Goal: Task Accomplishment & Management: Use online tool/utility

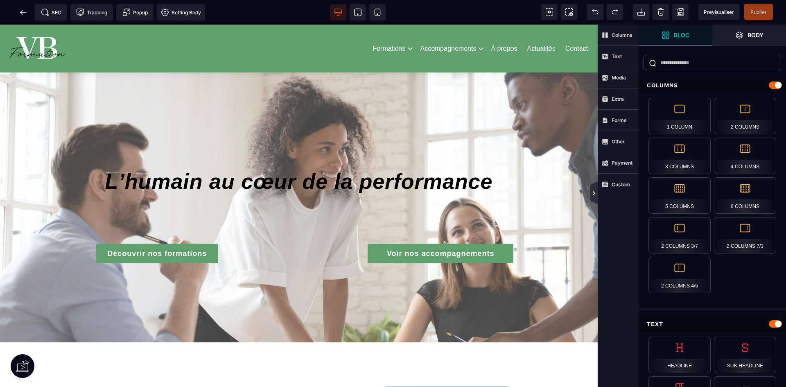
click at [594, 195] on icon at bounding box center [594, 193] width 2 height 4
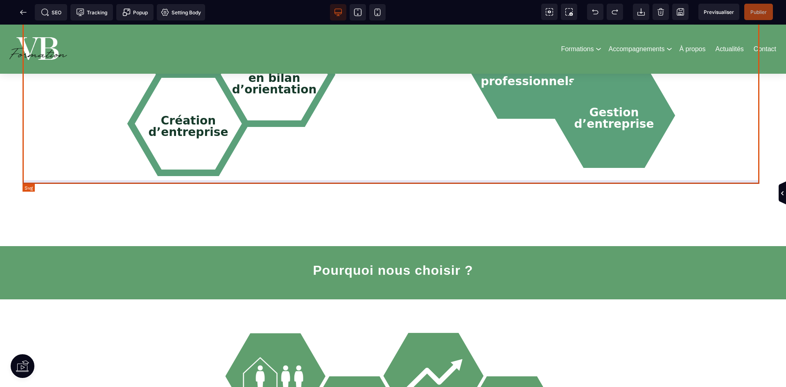
scroll to position [737, 0]
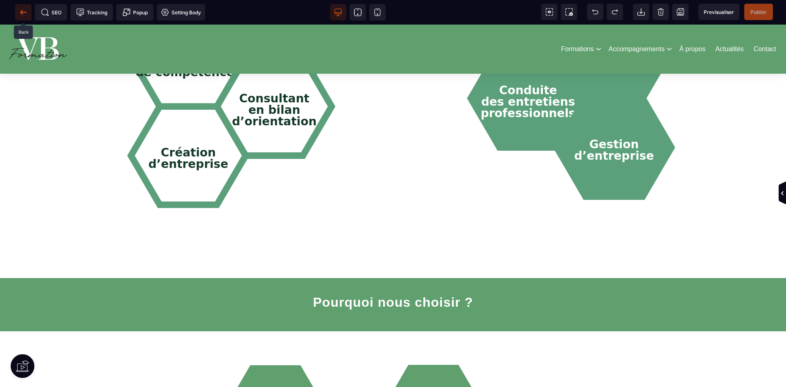
click at [24, 11] on icon at bounding box center [23, 12] width 8 height 8
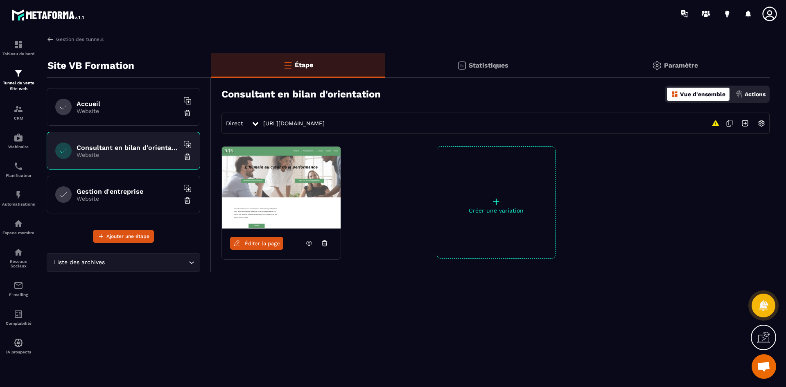
click at [188, 98] on icon at bounding box center [187, 101] width 8 height 8
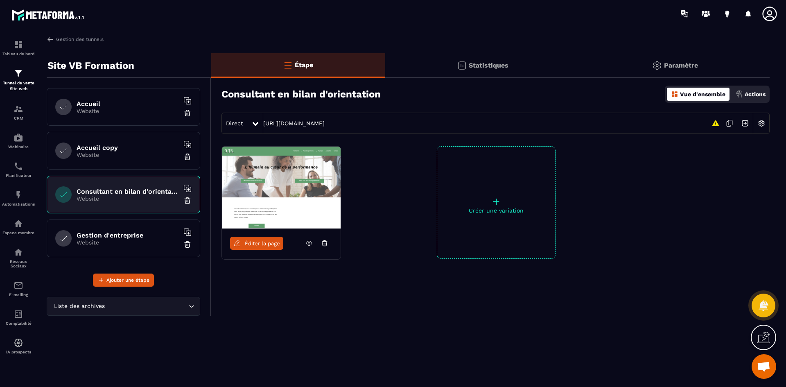
click at [185, 202] on img at bounding box center [187, 201] width 8 height 8
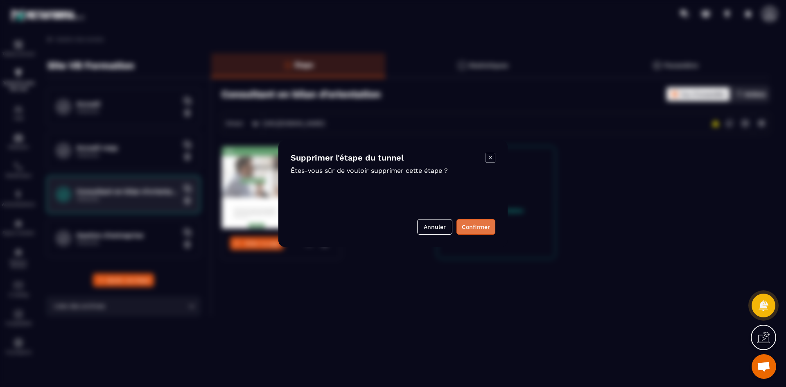
click at [477, 224] on button "Confirmer" at bounding box center [476, 227] width 39 height 16
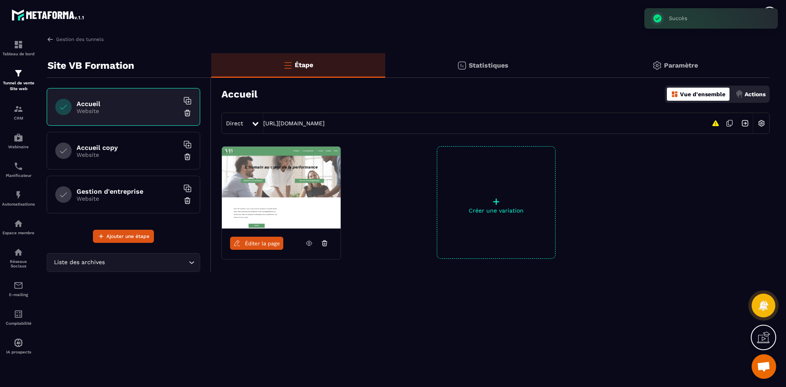
click at [187, 204] on img at bounding box center [187, 201] width 8 height 8
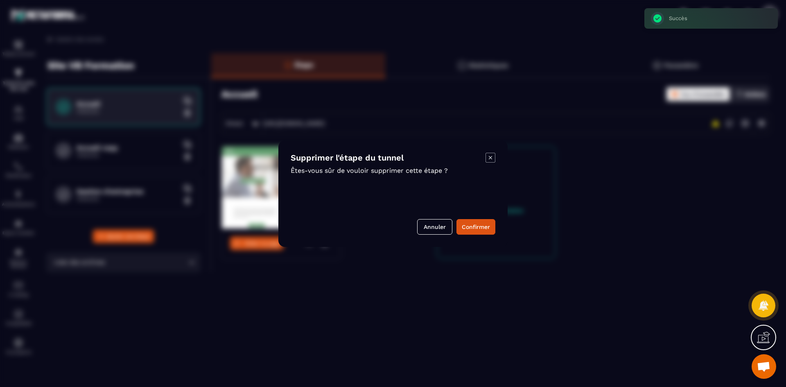
click at [174, 202] on div "Modal window" at bounding box center [393, 193] width 786 height 387
click at [429, 225] on button "Annuler" at bounding box center [434, 227] width 35 height 16
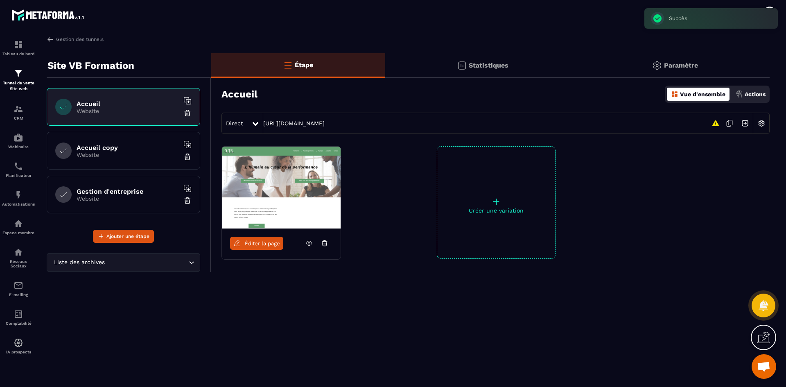
click at [67, 205] on div "Gestion d'entreprise Website" at bounding box center [124, 195] width 154 height 38
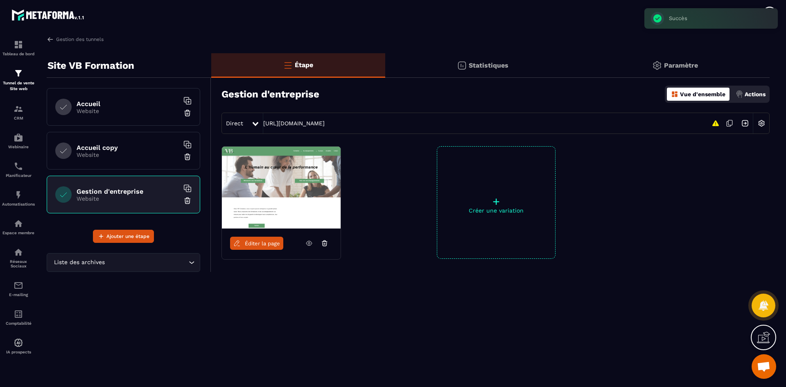
click at [188, 201] on img at bounding box center [187, 201] width 8 height 8
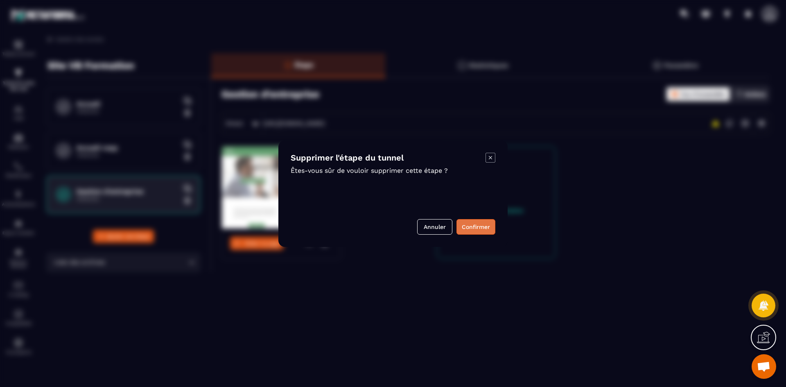
click at [469, 224] on button "Confirmer" at bounding box center [476, 227] width 39 height 16
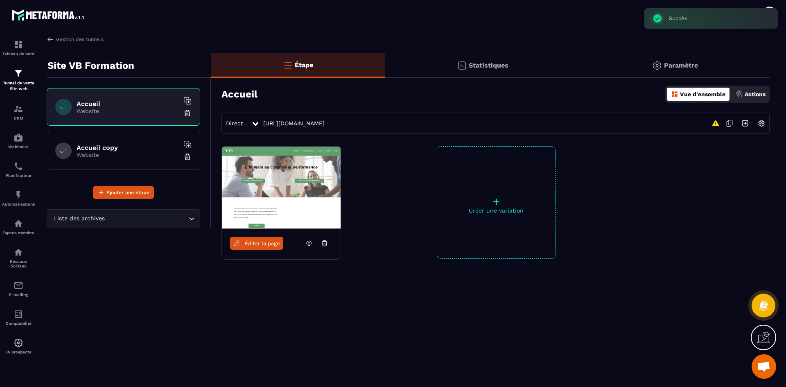
click at [129, 157] on p "Website" at bounding box center [128, 155] width 102 height 7
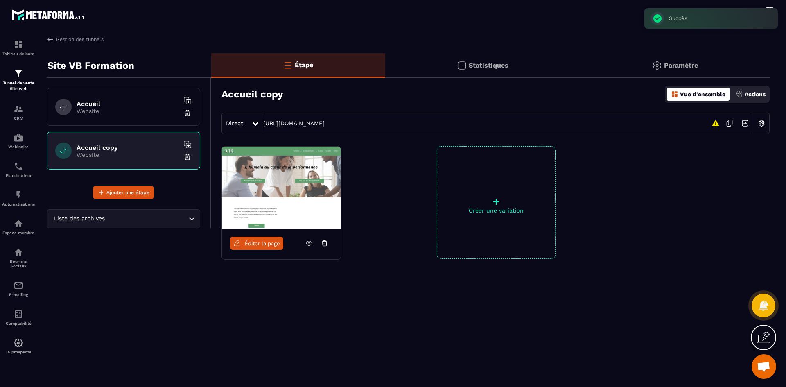
click at [761, 122] on img at bounding box center [762, 123] width 16 height 16
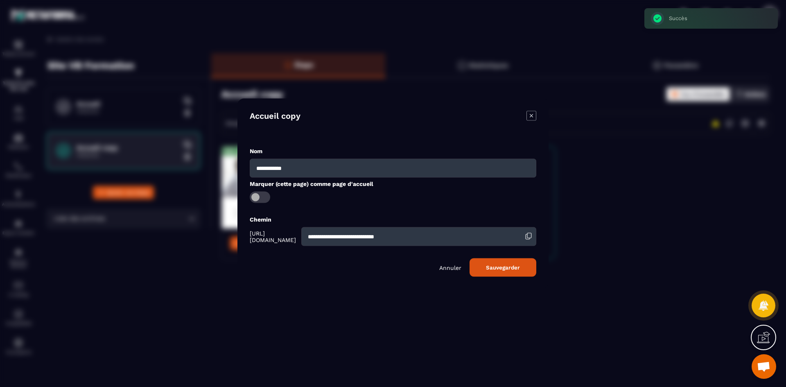
click at [346, 154] on div "Nom" at bounding box center [393, 151] width 287 height 8
click at [339, 176] on input "**********" at bounding box center [393, 167] width 287 height 19
type input "**********"
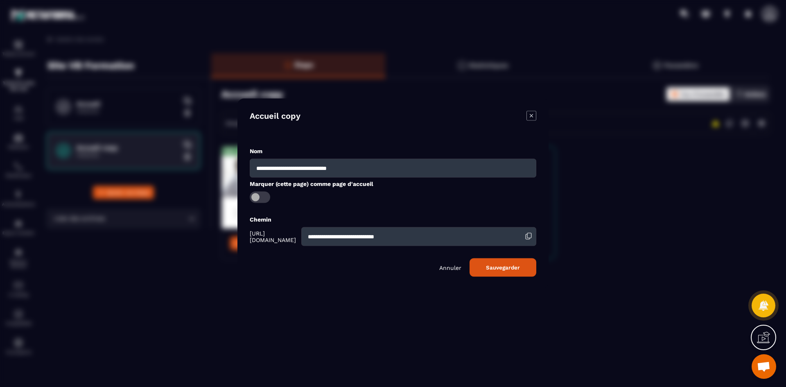
click at [518, 267] on button "Sauvegarder" at bounding box center [503, 267] width 67 height 18
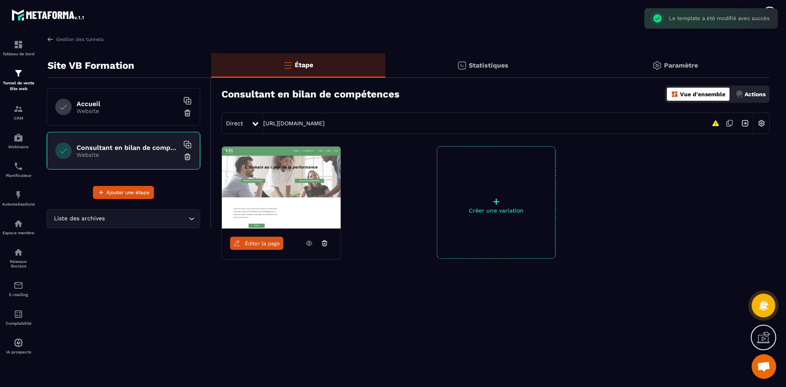
click at [186, 143] on icon at bounding box center [187, 144] width 8 height 8
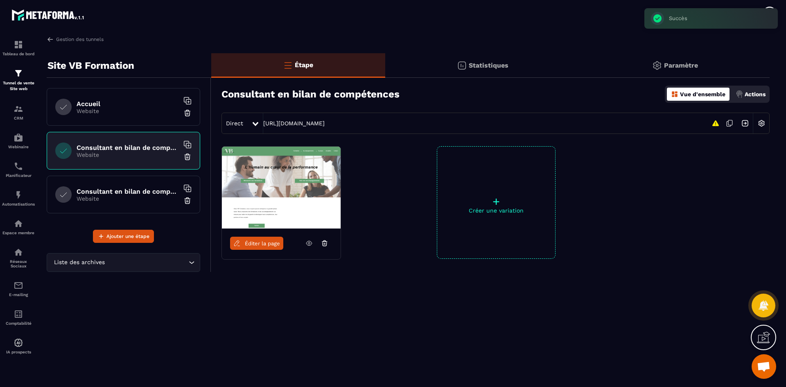
click at [186, 201] on img at bounding box center [187, 201] width 8 height 8
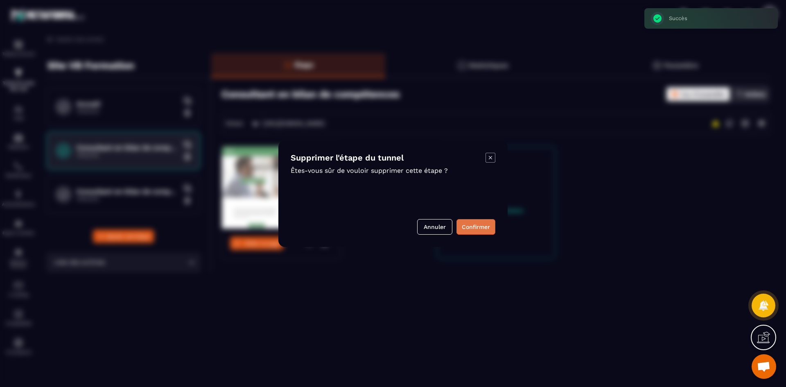
click at [469, 227] on button "Confirmer" at bounding box center [476, 227] width 39 height 16
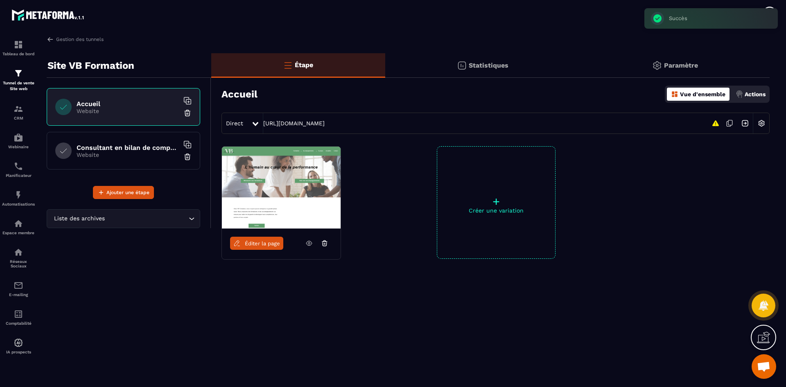
click at [125, 161] on div "Consultant en bilan de compétences copy Website" at bounding box center [124, 151] width 154 height 38
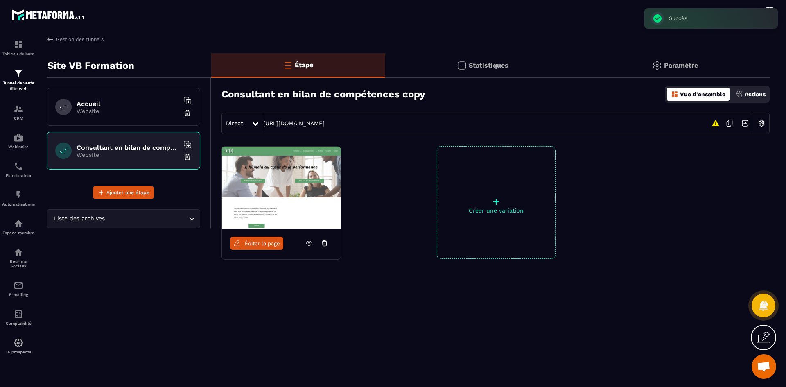
click at [255, 240] on span "Éditer la page" at bounding box center [262, 243] width 35 height 6
